Goal: Task Accomplishment & Management: Manage account settings

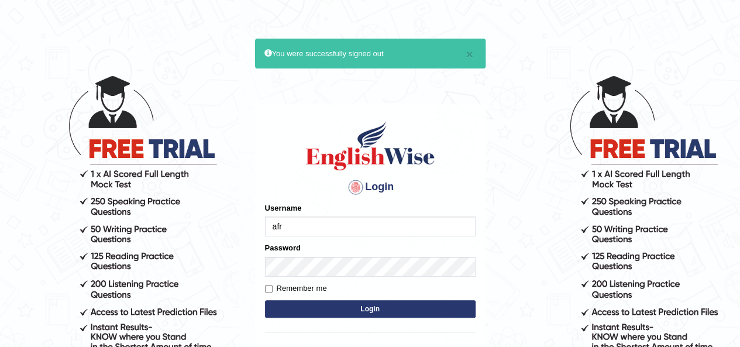
type input "Afreen11"
click at [343, 306] on button "Login" at bounding box center [370, 309] width 210 height 18
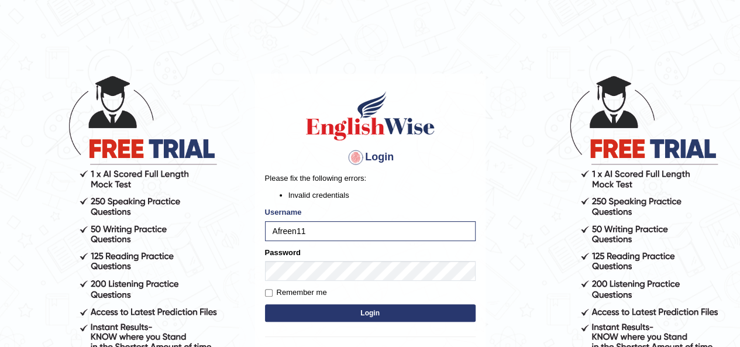
click at [308, 315] on button "Login" at bounding box center [370, 313] width 210 height 18
drag, startPoint x: 331, startPoint y: 227, endPoint x: 209, endPoint y: 231, distance: 122.2
click at [210, 232] on body "Login Please fix the following errors: Invalid credentials Username Afreen11 Pa…" at bounding box center [370, 210] width 740 height 347
type input "gagan_tiwana98"
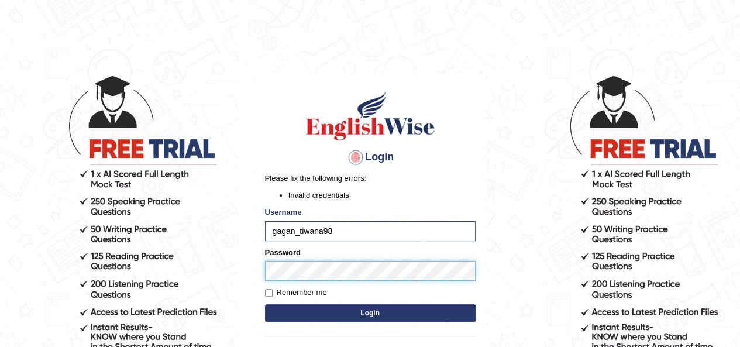
click at [242, 272] on body "Login Please fix the following errors: Invalid credentials Username gagan_tiwan…" at bounding box center [370, 210] width 740 height 347
click at [245, 270] on body "Login Please fix the following errors: Invalid credentials Username gagan_tiwan…" at bounding box center [370, 210] width 740 height 347
click at [250, 274] on body "Login Please fix the following errors: Invalid credentials Username gagan_tiwan…" at bounding box center [370, 210] width 740 height 347
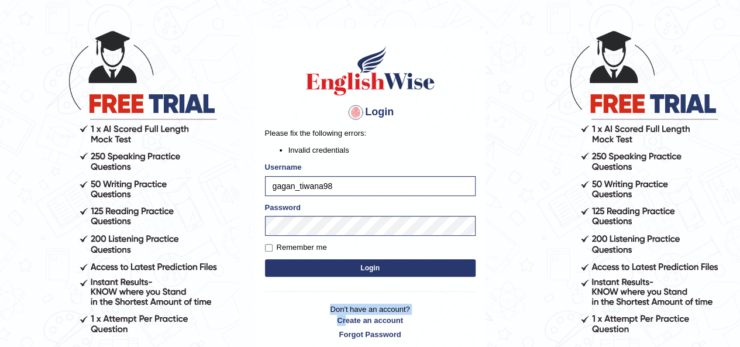
drag, startPoint x: 343, startPoint y: 344, endPoint x: 364, endPoint y: 354, distance: 23.0
click at [364, 302] on html "Login Please fix the following errors: Invalid credentials Username gagan_tiwan…" at bounding box center [370, 128] width 740 height 347
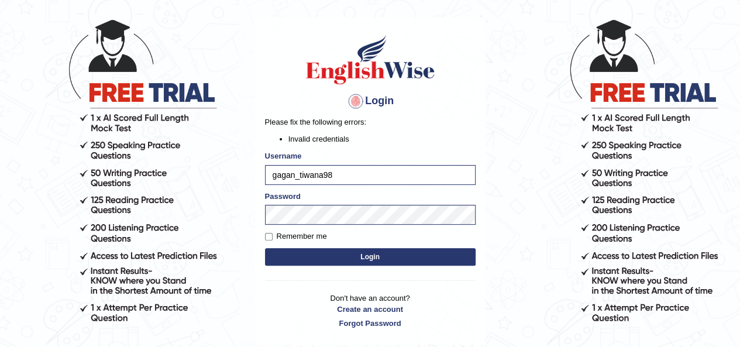
click at [422, 267] on form "Please fix the following errors: Invalid credentials Username gagan_tiwana98 Pa…" at bounding box center [370, 191] width 210 height 151
drag, startPoint x: 412, startPoint y: 253, endPoint x: 406, endPoint y: 247, distance: 7.9
click at [406, 247] on form "Please fix the following errors: Invalid credentials Username gagan_tiwana98 Pa…" at bounding box center [370, 191] width 210 height 151
click at [401, 259] on button "Login" at bounding box center [370, 257] width 210 height 18
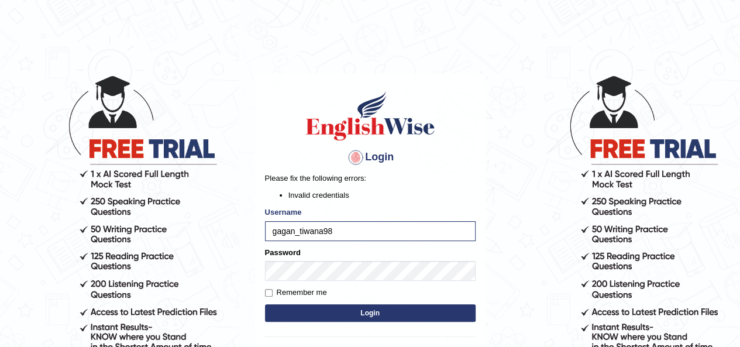
click at [326, 319] on button "Login" at bounding box center [370, 313] width 210 height 18
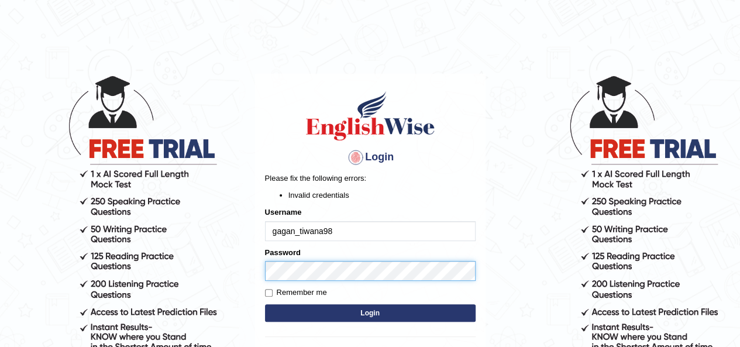
click at [240, 269] on body "Login Please fix the following errors: Invalid credentials Username gagan_tiwan…" at bounding box center [370, 210] width 740 height 347
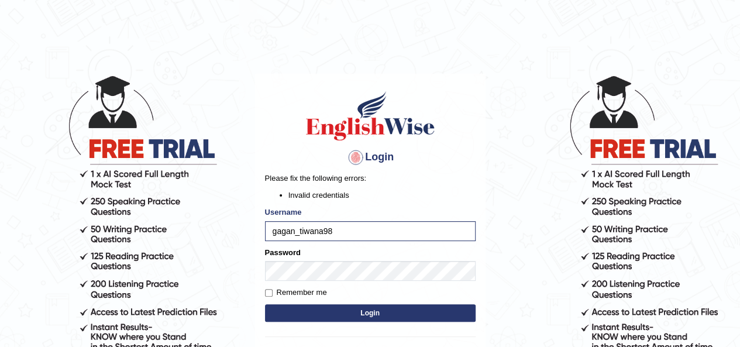
click at [332, 316] on button "Login" at bounding box center [370, 313] width 210 height 18
